Goal: Task Accomplishment & Management: Complete application form

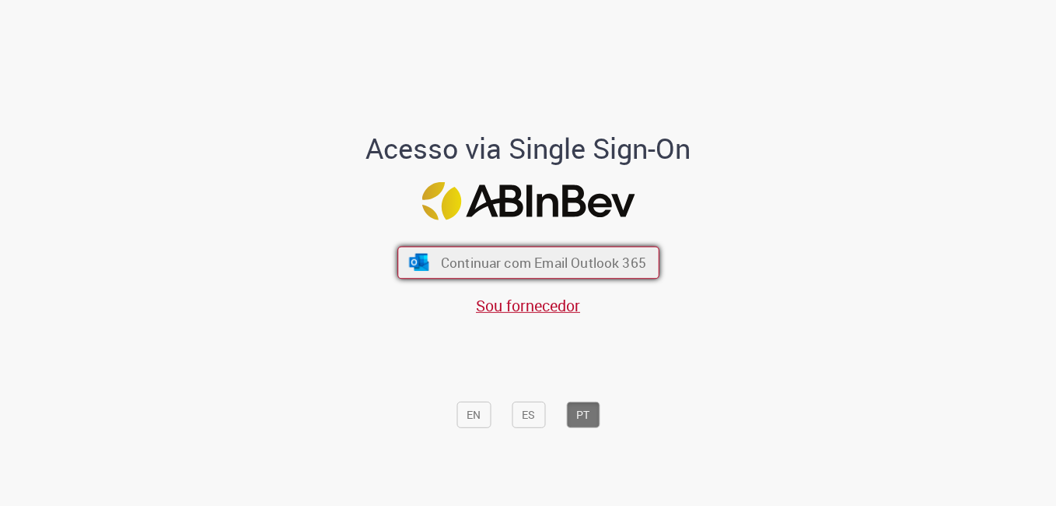
click at [530, 261] on span "Continuar com Email Outlook 365" at bounding box center [542, 263] width 205 height 18
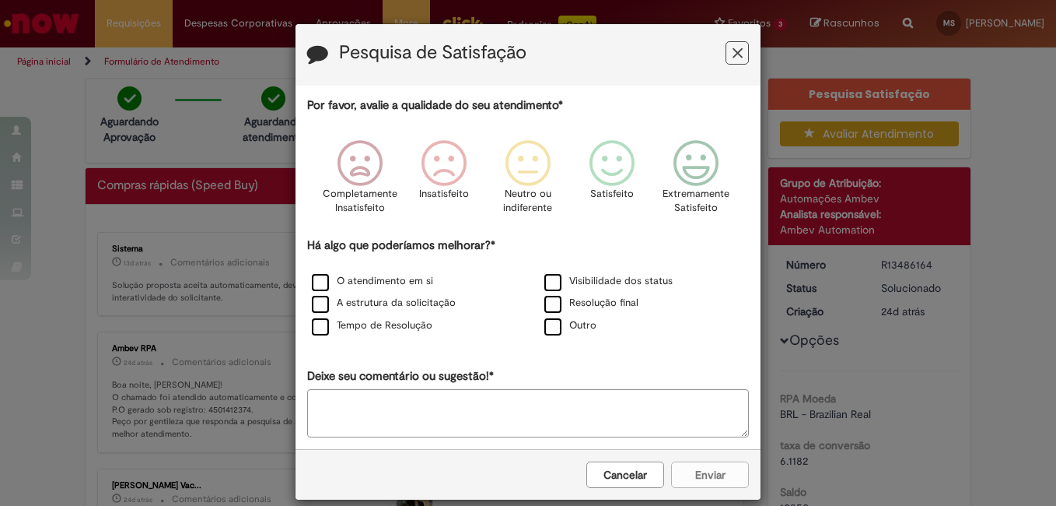
click at [736, 59] on icon "Feedback" at bounding box center [738, 53] width 10 height 16
